Goal: Task Accomplishment & Management: Use online tool/utility

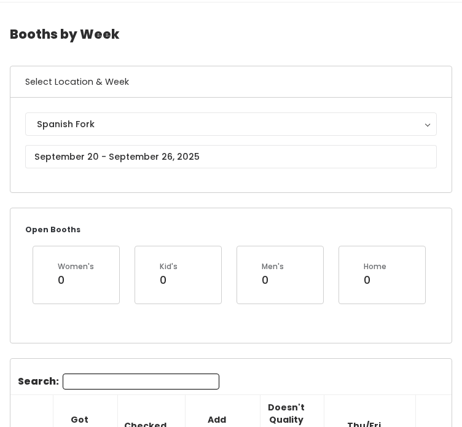
scroll to position [33, 0]
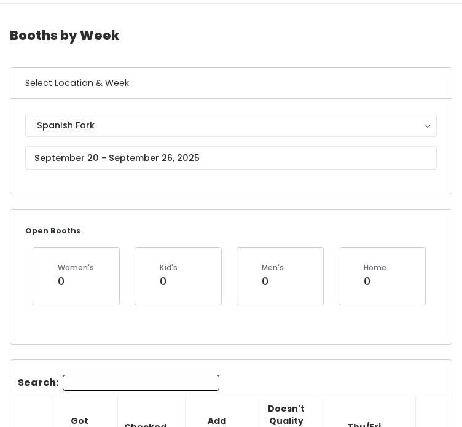
click at [103, 143] on div "Spanish Fork Spanish Fork" at bounding box center [231, 146] width 412 height 65
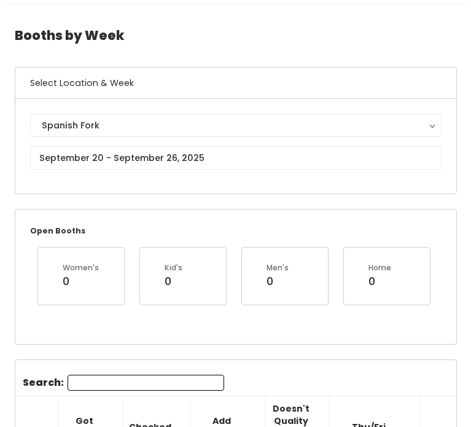
scroll to position [0, 0]
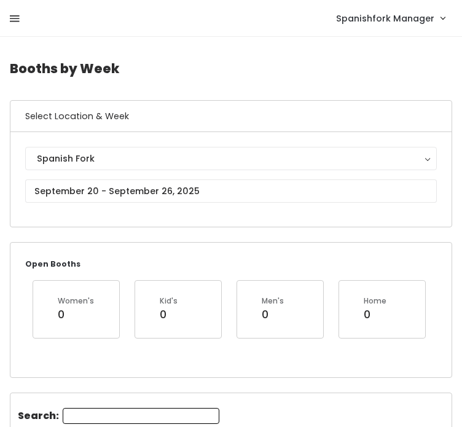
click at [10, 20] on icon at bounding box center [15, 19] width 10 height 11
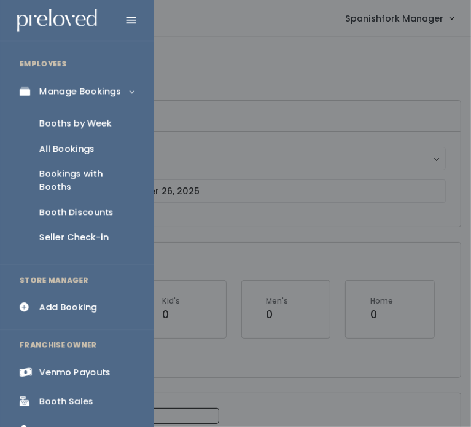
click at [68, 206] on div "Booth Discounts" at bounding box center [76, 212] width 74 height 13
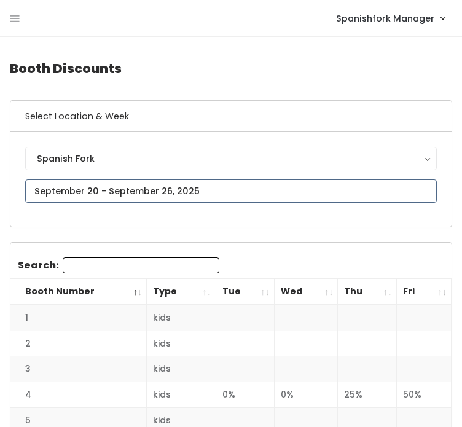
click at [150, 197] on input "text" at bounding box center [231, 190] width 412 height 23
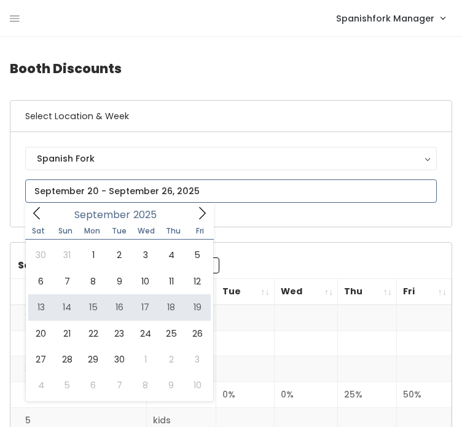
type input "[DATE] to [DATE]"
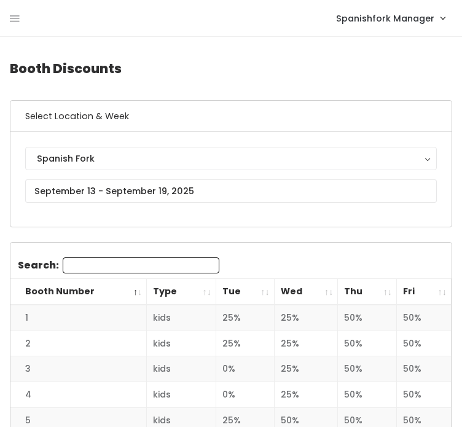
scroll to position [130, 0]
click at [430, 279] on th "Fri" at bounding box center [424, 292] width 55 height 26
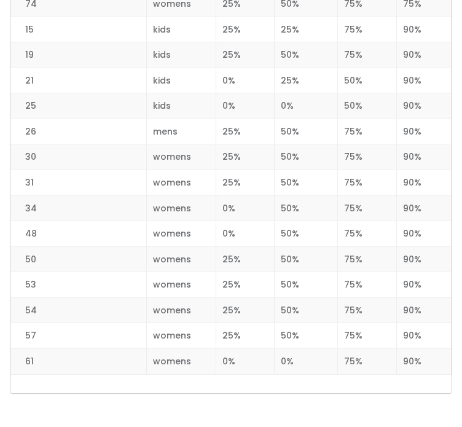
scroll to position [1850, 0]
